Goal: Complete application form

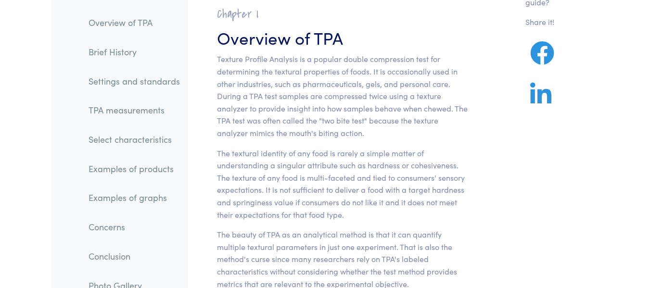
scroll to position [105, 0]
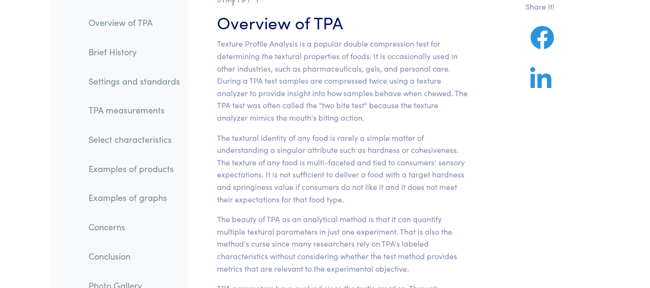
click at [136, 206] on ol "Overview of TPA Brief History Settings and standards TPA measurements Select ch…" at bounding box center [119, 172] width 137 height 345
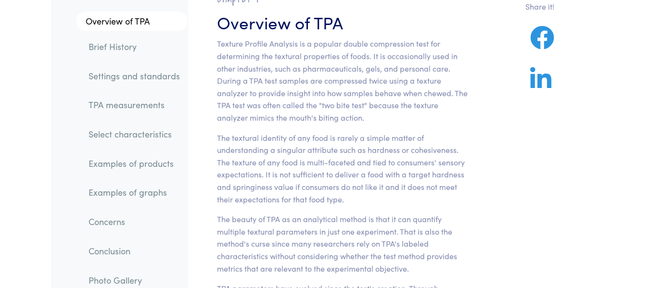
click at [146, 185] on link "Examples of graphs" at bounding box center [134, 192] width 107 height 22
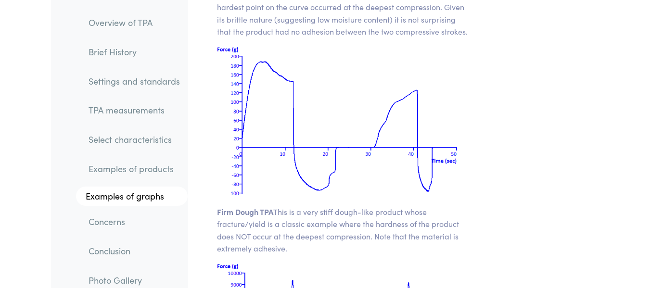
scroll to position [14393, 0]
drag, startPoint x: 215, startPoint y: 111, endPoint x: 278, endPoint y: 113, distance: 62.5
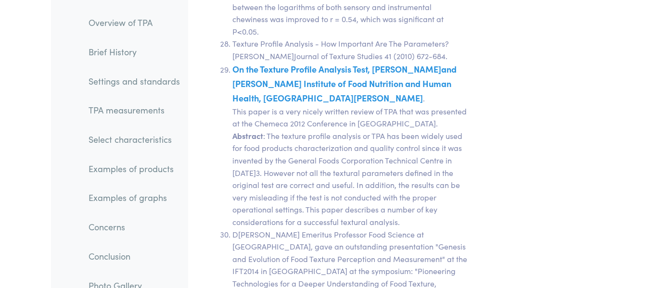
scroll to position [21582, 0]
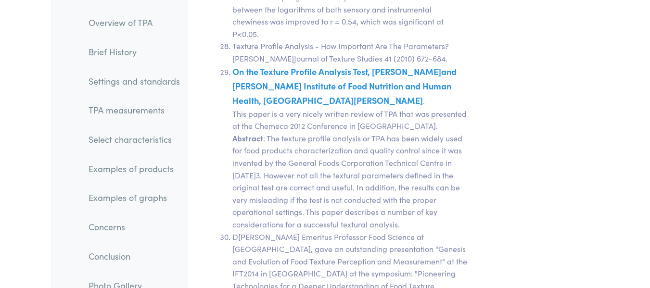
click at [127, 274] on link "Photo Gallery" at bounding box center [134, 285] width 107 height 22
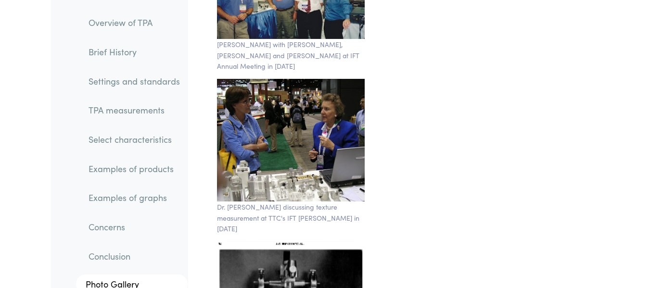
scroll to position [16939, 0]
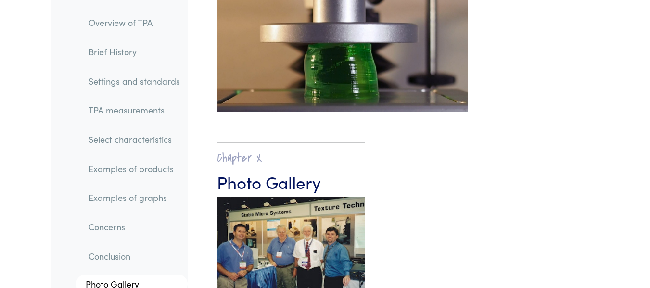
click at [109, 250] on link "Conclusion" at bounding box center [134, 256] width 107 height 22
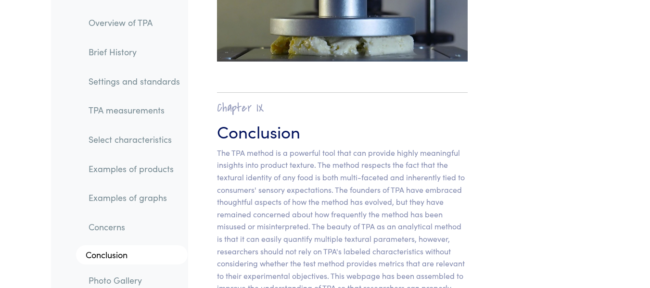
scroll to position [16501, 0]
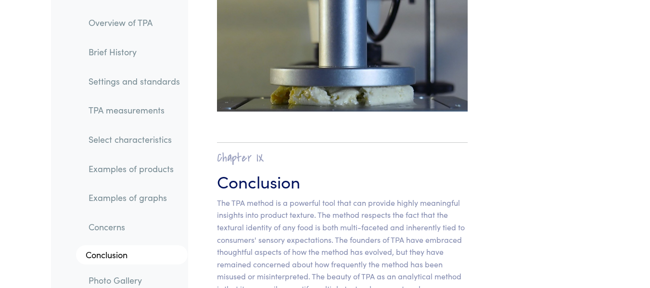
click at [112, 240] on li "Conclusion" at bounding box center [126, 251] width 121 height 26
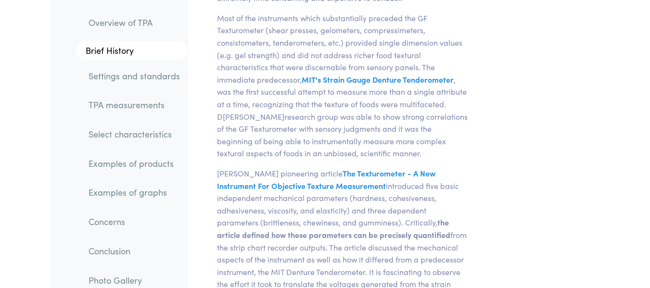
scroll to position [999, 0]
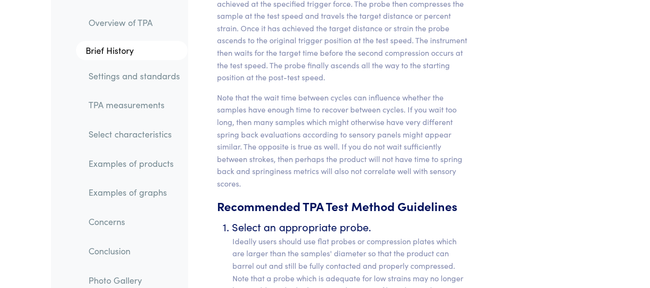
scroll to position [105, 0]
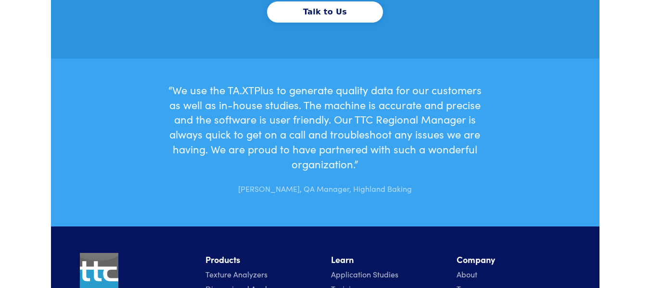
scroll to position [3212, 0]
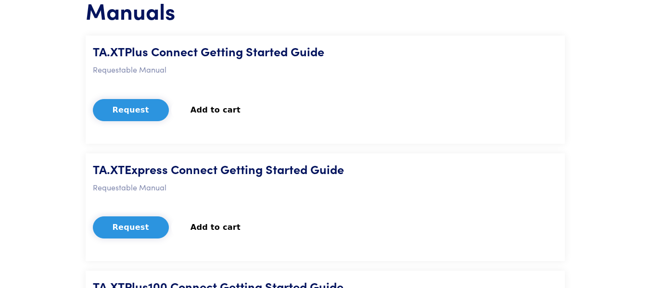
scroll to position [360, 0]
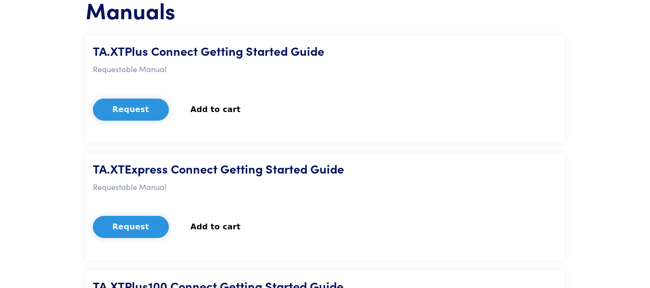
drag, startPoint x: 506, startPoint y: 2, endPoint x: 48, endPoint y: 127, distance: 474.5
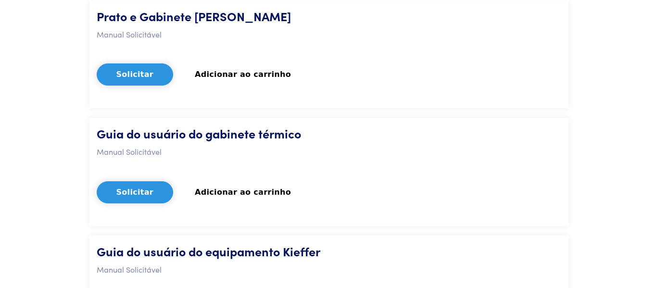
scroll to position [2529, 0]
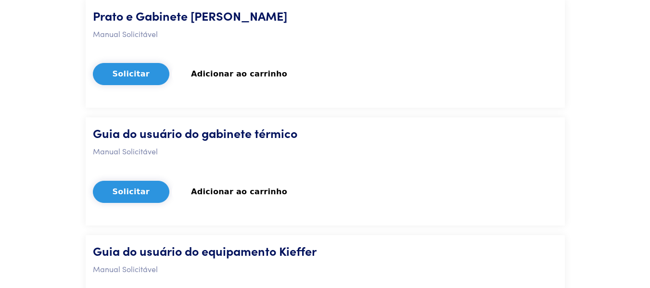
click at [123, 73] on font "Solicitar" at bounding box center [132, 73] width 38 height 9
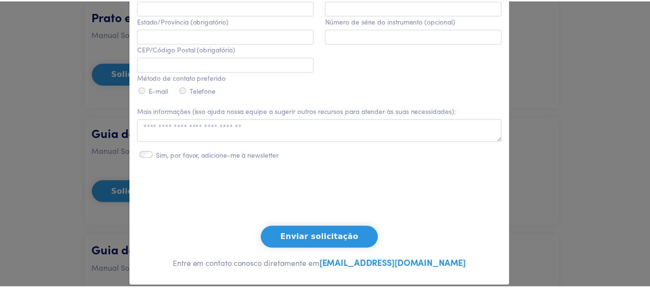
scroll to position [426, 0]
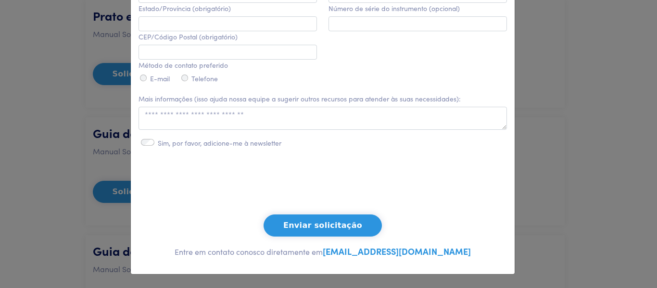
click at [0, 221] on div "**********" at bounding box center [328, 144] width 657 height 288
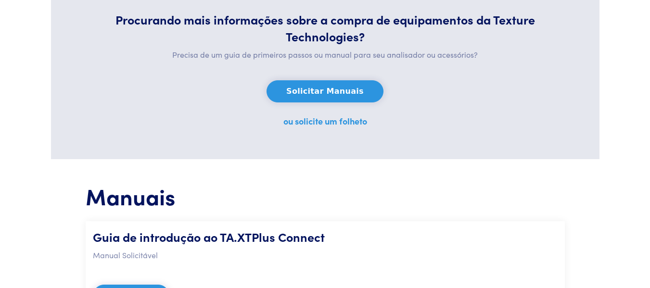
scroll to position [189, 0]
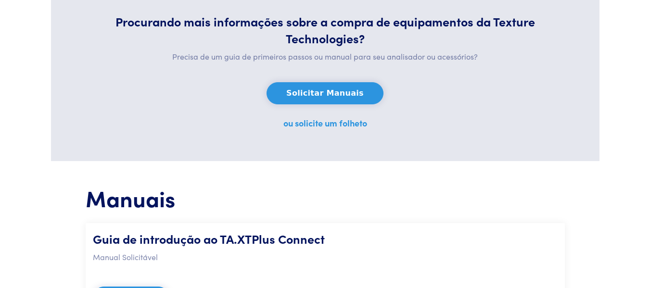
drag, startPoint x: 0, startPoint y: 221, endPoint x: 292, endPoint y: 235, distance: 292.2
click at [292, 235] on font "Guia de introdução ao TA.XTPlus Connect" at bounding box center [209, 238] width 232 height 17
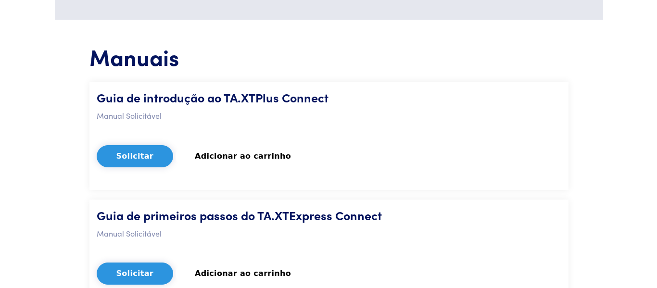
scroll to position [331, 0]
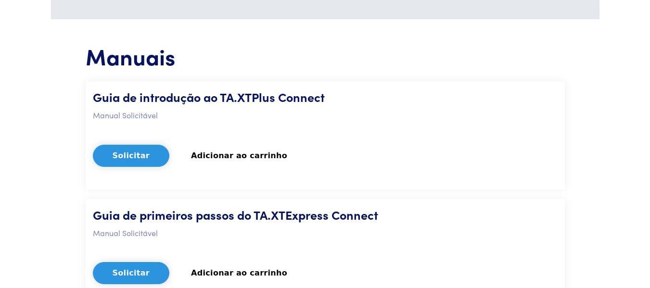
click at [140, 150] on button "Solicitar" at bounding box center [131, 156] width 77 height 22
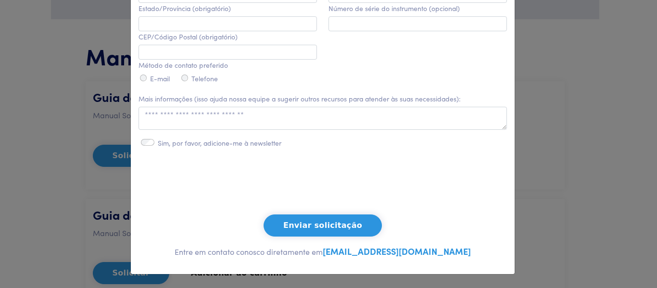
scroll to position [0, 0]
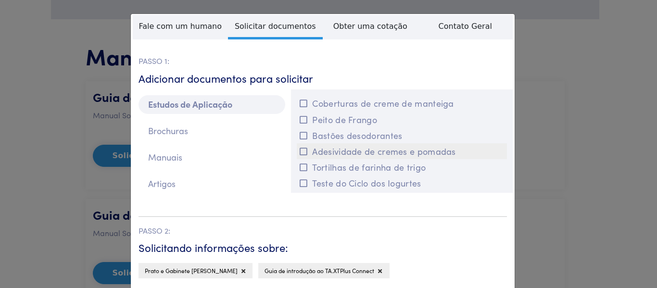
click at [302, 151] on icon at bounding box center [304, 151] width 8 height 9
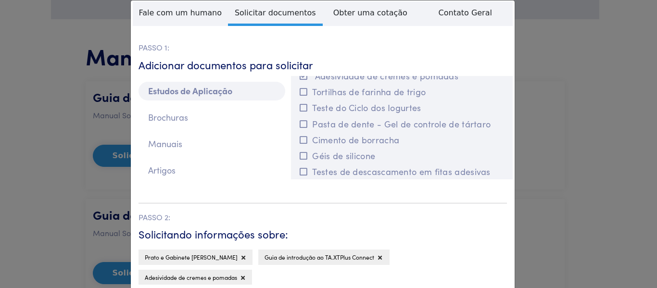
scroll to position [14, 0]
click at [178, 113] on font "Brochuras" at bounding box center [168, 117] width 40 height 12
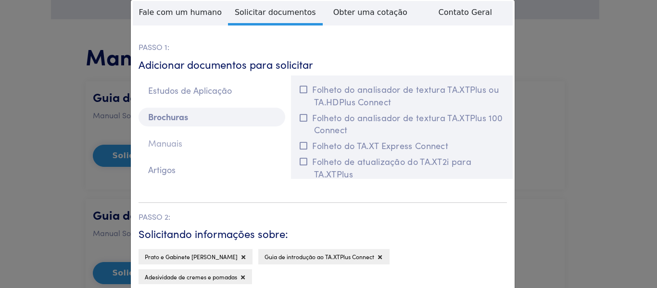
click at [175, 146] on font "Manuais" at bounding box center [165, 143] width 34 height 12
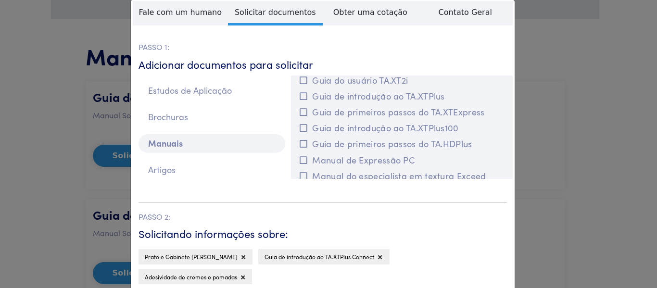
scroll to position [170, 0]
click at [300, 100] on icon at bounding box center [304, 95] width 8 height 9
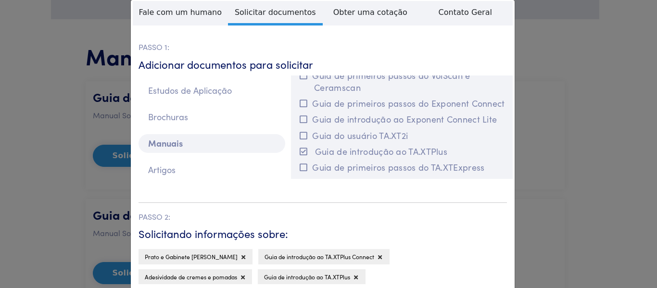
scroll to position [115, 0]
click at [194, 172] on p "Artigos" at bounding box center [211, 170] width 147 height 19
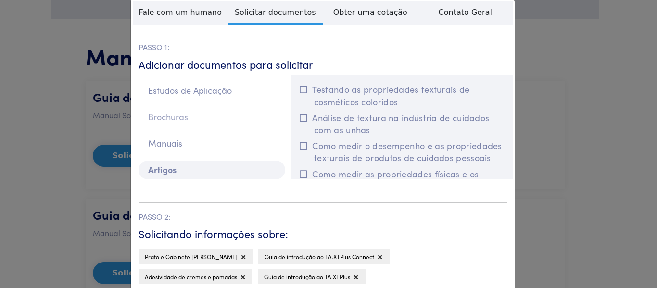
click at [178, 120] on font "Brochuras" at bounding box center [168, 117] width 40 height 12
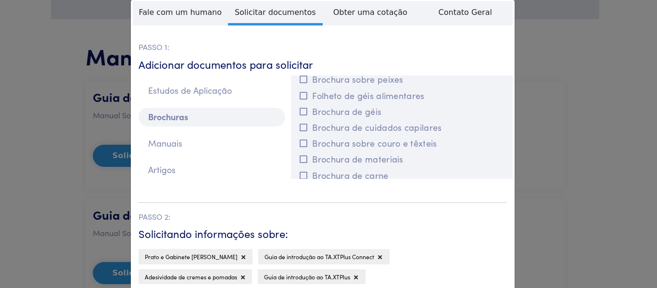
scroll to position [747, 0]
click at [301, 100] on icon at bounding box center [304, 95] width 8 height 9
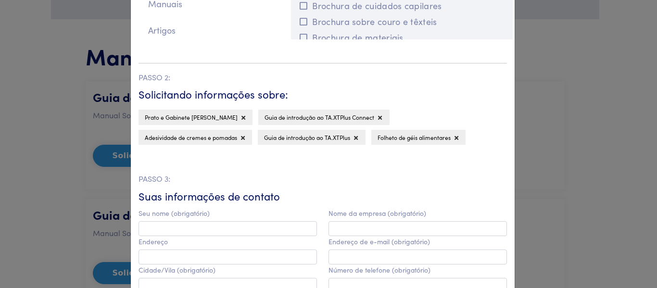
scroll to position [157, 0]
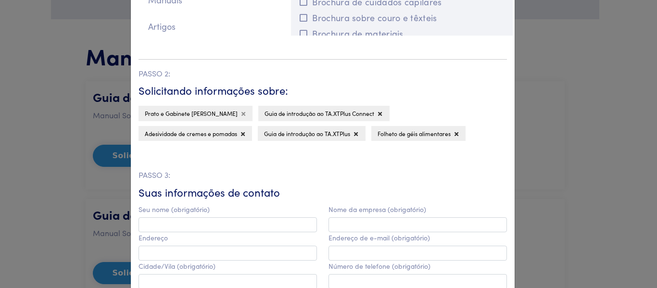
click at [241, 111] on icon at bounding box center [243, 114] width 4 height 6
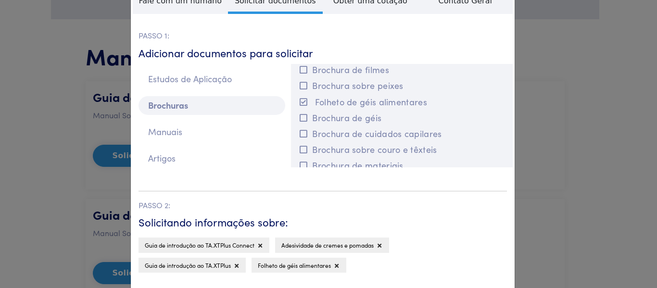
scroll to position [25, 0]
click at [302, 123] on icon at bounding box center [304, 118] width 8 height 9
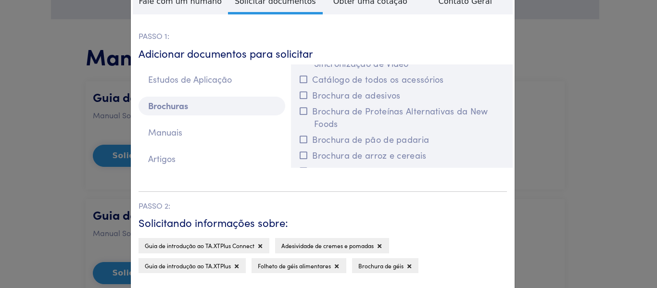
scroll to position [547, 0]
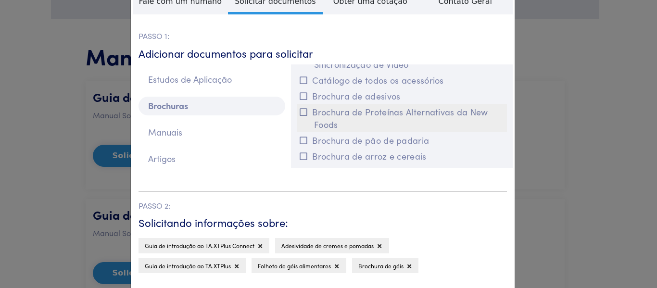
click at [300, 116] on icon at bounding box center [304, 112] width 8 height 9
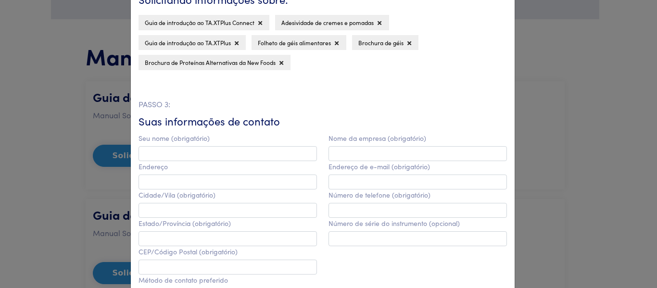
scroll to position [249, 0]
click at [196, 146] on input "text" at bounding box center [227, 153] width 178 height 15
type input "**********"
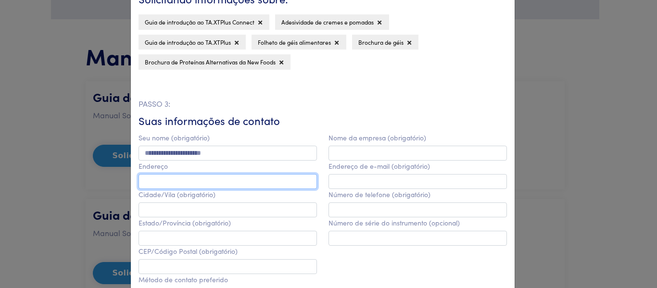
type input "**********"
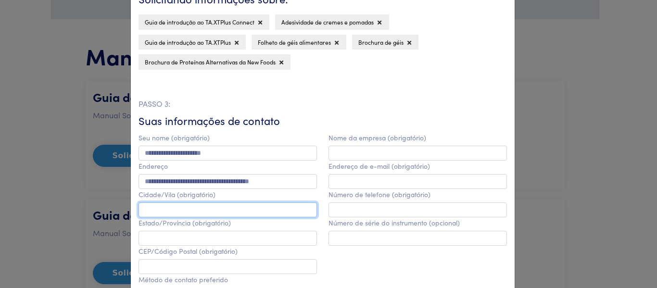
type input "********"
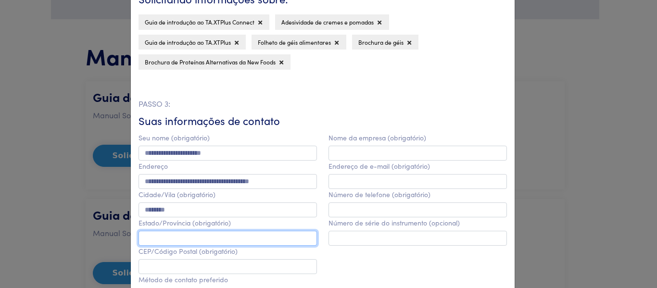
type input "**"
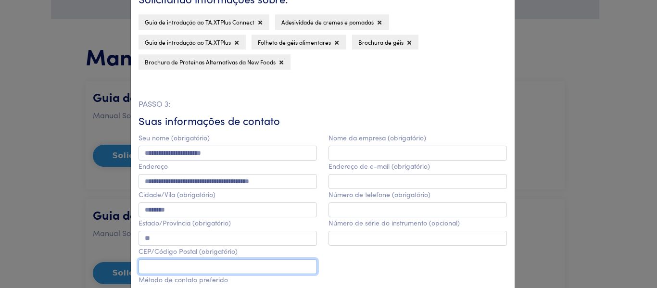
type input "*********"
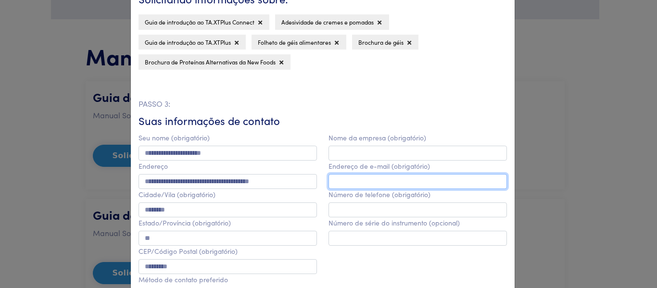
type input "**********"
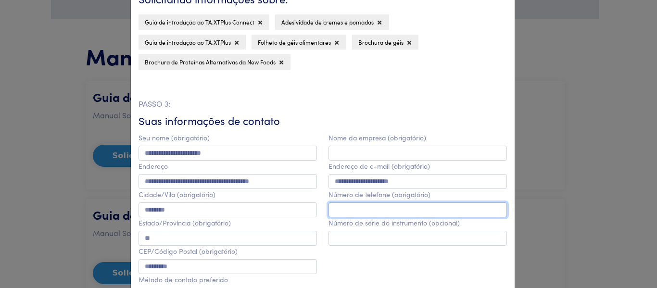
type input "**********"
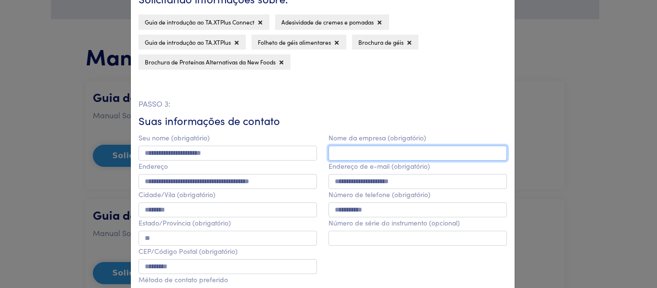
click at [338, 146] on input "text" at bounding box center [417, 153] width 178 height 15
type input "**********"
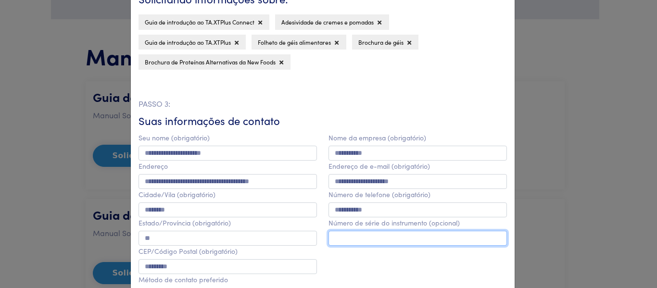
click at [359, 231] on input "text" at bounding box center [417, 238] width 178 height 15
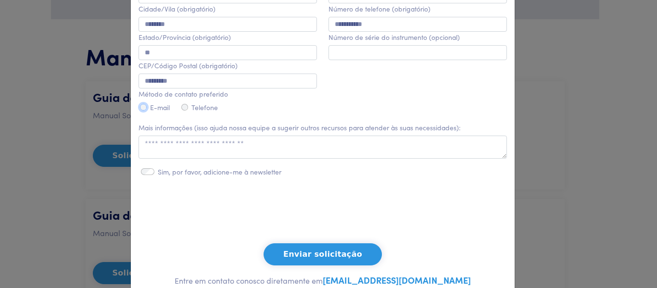
scroll to position [446, 0]
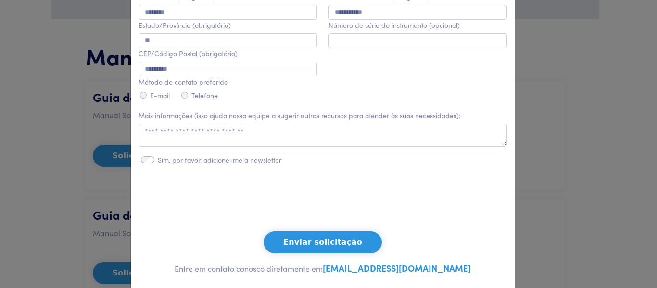
click at [299, 238] on font "Enviar solicitação" at bounding box center [322, 242] width 79 height 9
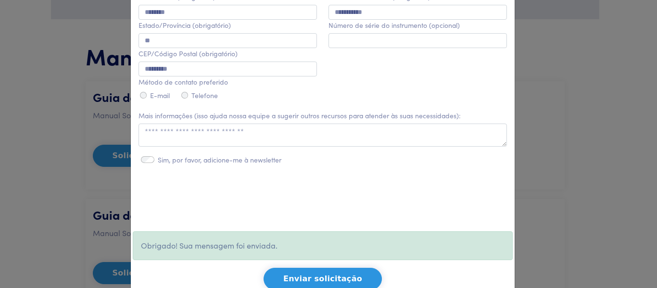
scroll to position [0, 0]
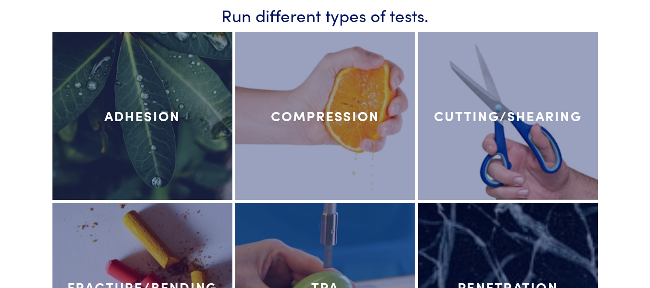
scroll to position [4235, 0]
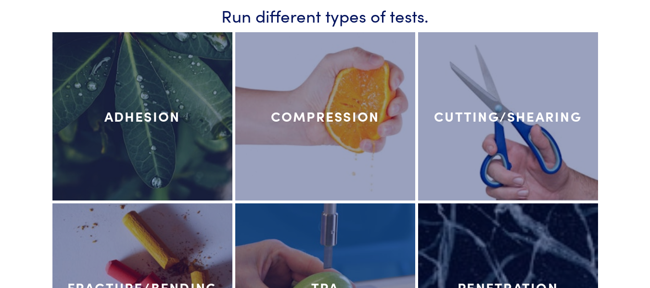
click at [346, 116] on div at bounding box center [325, 116] width 180 height 168
click at [338, 108] on h4 "Compression" at bounding box center [325, 116] width 109 height 16
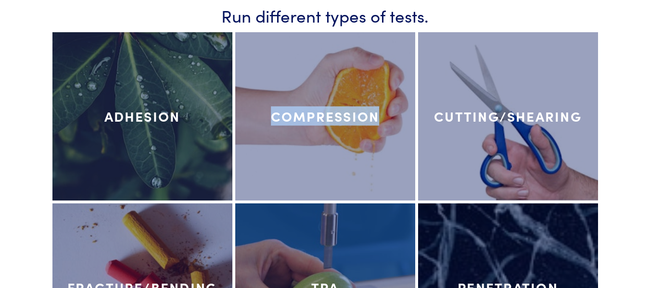
click at [338, 108] on h4 "Compression" at bounding box center [325, 116] width 109 height 16
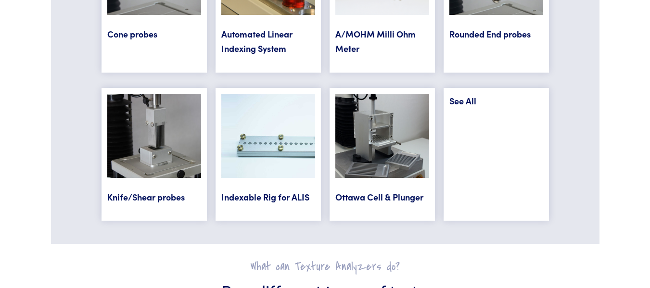
scroll to position [3958, 0]
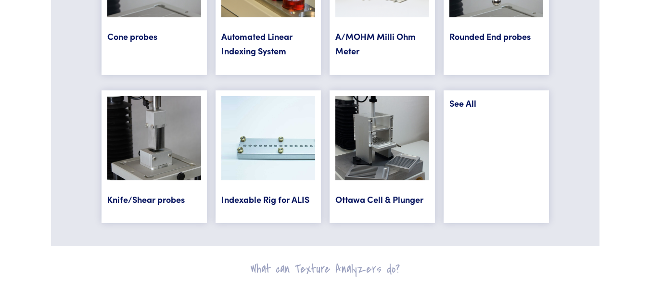
click at [471, 97] on link "See All" at bounding box center [462, 103] width 27 height 12
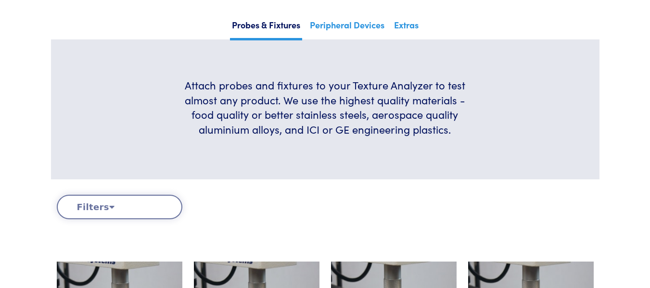
scroll to position [164, 0]
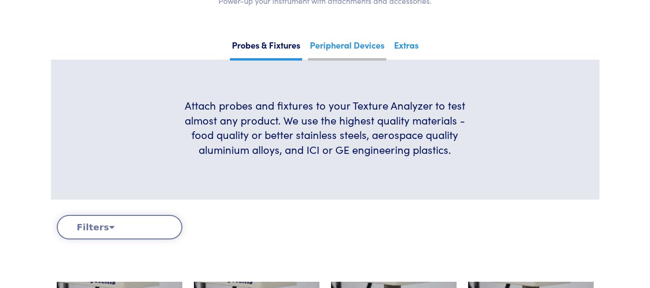
click at [374, 48] on link "Peripheral Devices" at bounding box center [347, 49] width 78 height 24
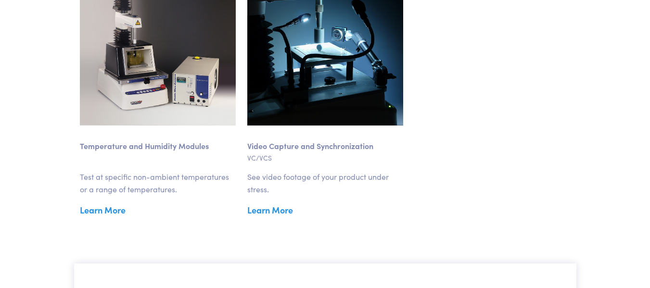
scroll to position [1662, 0]
